Goal: Task Accomplishment & Management: Manage account settings

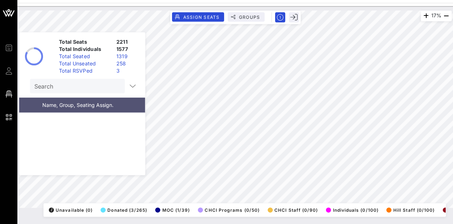
scroll to position [22752, 0]
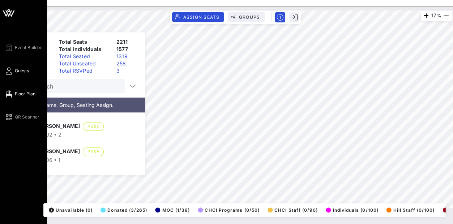
click at [14, 72] on link "Guests" at bounding box center [16, 70] width 25 height 9
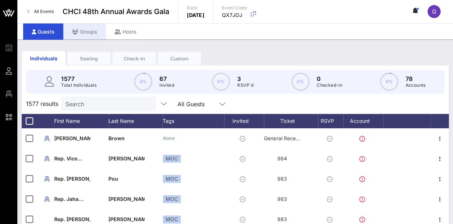
click at [94, 35] on div "Groups" at bounding box center [84, 31] width 43 height 16
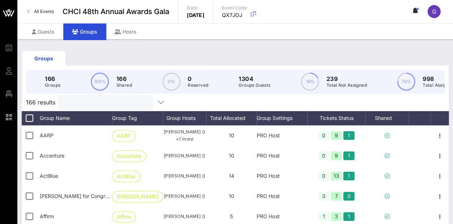
click at [83, 106] on input "text" at bounding box center [104, 102] width 85 height 9
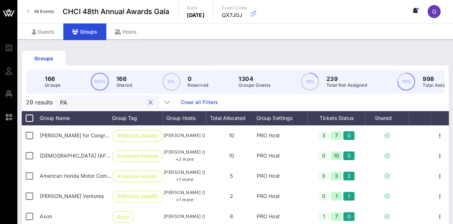
type input "P"
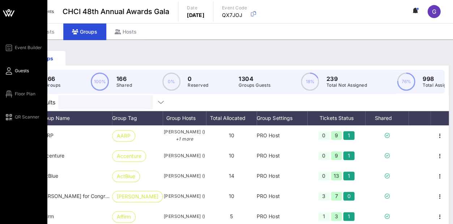
click at [6, 71] on icon at bounding box center [8, 70] width 9 height 1
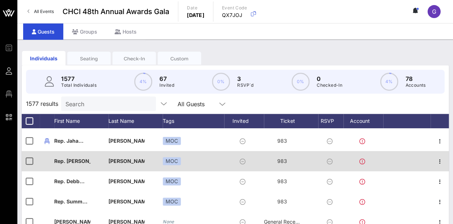
scroll to position [63, 0]
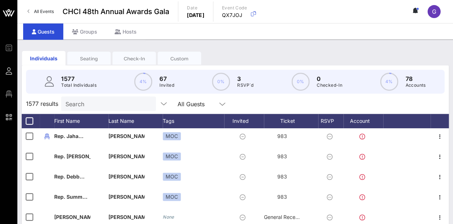
click at [101, 107] on input "Search" at bounding box center [107, 103] width 85 height 9
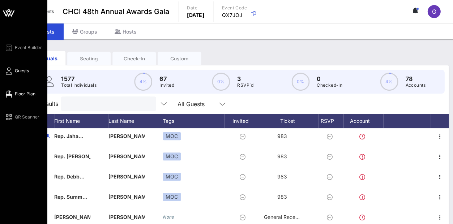
click at [21, 94] on span "Floor Plan" at bounding box center [25, 94] width 21 height 7
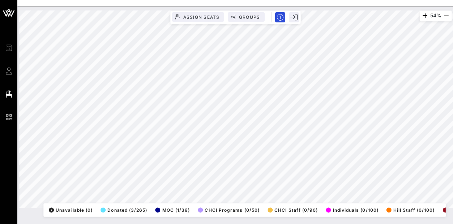
click at [211, 222] on div "54% Assign Seats Groups Exit All Reserved Shared Total Guests 1295 Total Seated…" at bounding box center [234, 115] width 435 height 218
